Goal: Task Accomplishment & Management: Manage account settings

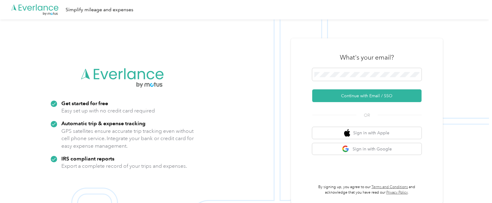
click at [383, 67] on div "What's your email?" at bounding box center [366, 57] width 109 height 21
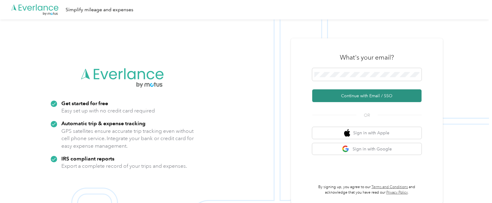
click at [376, 94] on button "Continue with Email / SSO" at bounding box center [366, 95] width 109 height 13
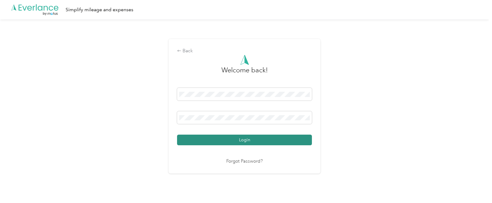
click at [261, 138] on button "Login" at bounding box center [244, 140] width 135 height 11
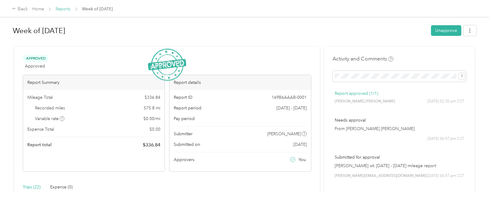
click at [65, 7] on link "Reports" at bounding box center [63, 8] width 15 height 5
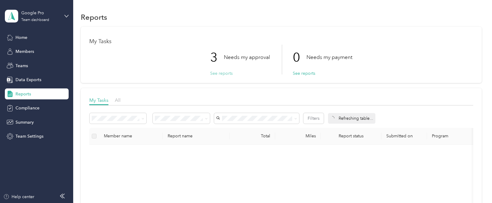
click at [223, 72] on button "See reports" at bounding box center [221, 73] width 22 height 6
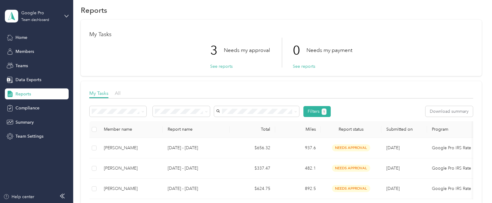
scroll to position [29, 0]
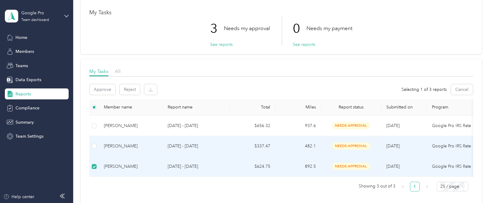
click at [97, 145] on td at bounding box center [94, 146] width 10 height 20
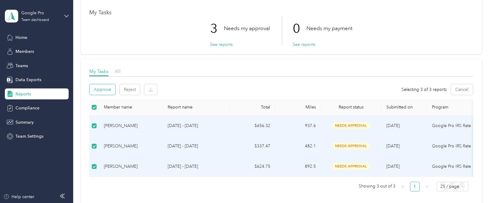
click at [107, 90] on button "Approve" at bounding box center [103, 89] width 26 height 11
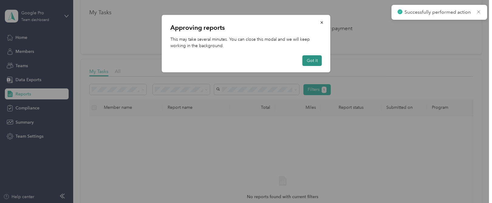
click at [317, 62] on button "Got it" at bounding box center [311, 60] width 19 height 11
